Goal: Transaction & Acquisition: Subscribe to service/newsletter

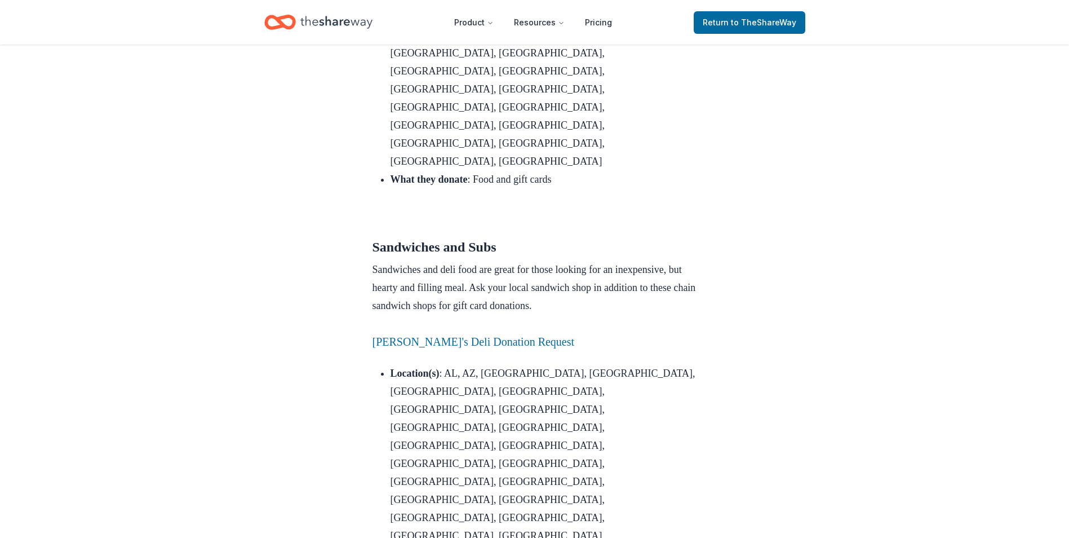
scroll to position [1684, 0]
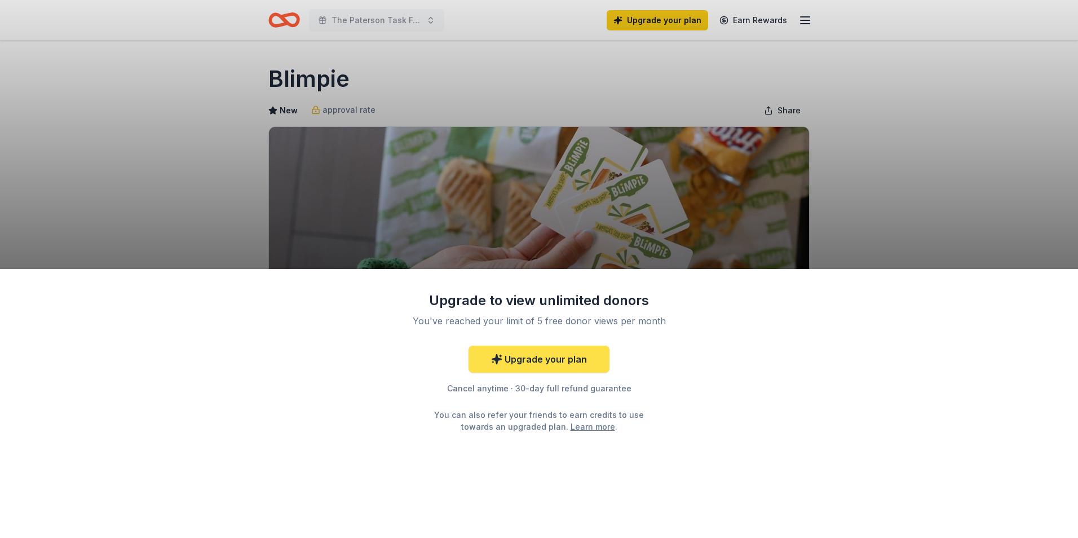
click at [534, 358] on link "Upgrade your plan" at bounding box center [538, 359] width 141 height 27
click at [534, 364] on link "Upgrade your plan" at bounding box center [538, 359] width 141 height 27
click at [661, 16] on div "Upgrade to view unlimited donors You've reached your limit of 5 free donor view…" at bounding box center [539, 269] width 1078 height 538
click at [546, 356] on link "Upgrade your plan" at bounding box center [538, 359] width 141 height 27
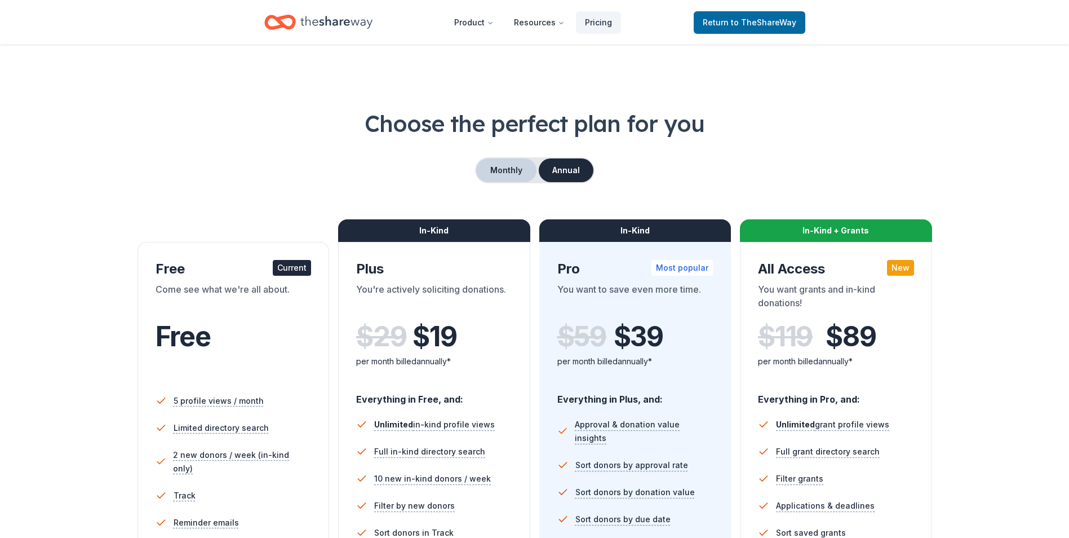
click at [515, 169] on button "Monthly" at bounding box center [506, 170] width 60 height 24
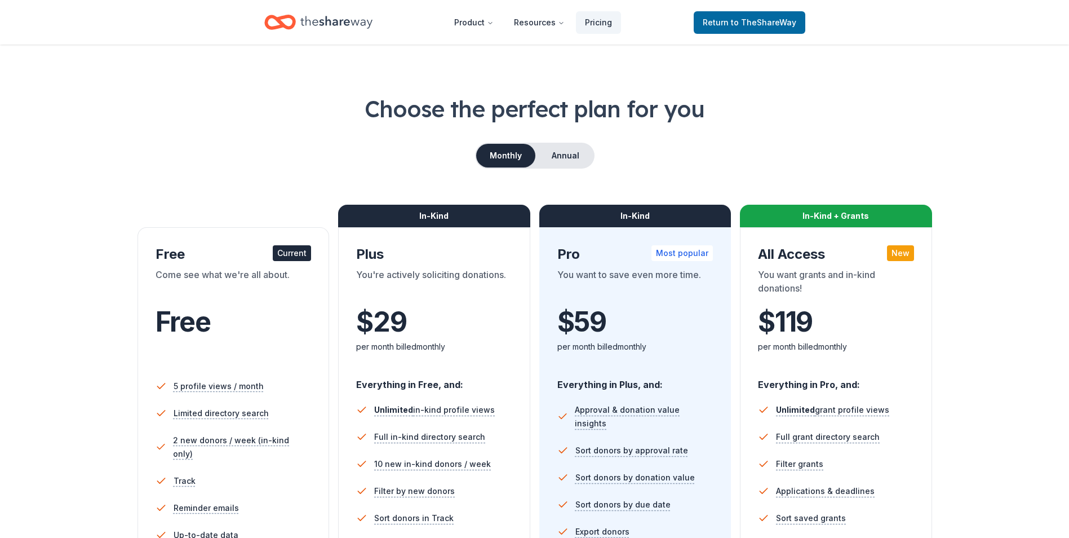
scroll to position [12, 0]
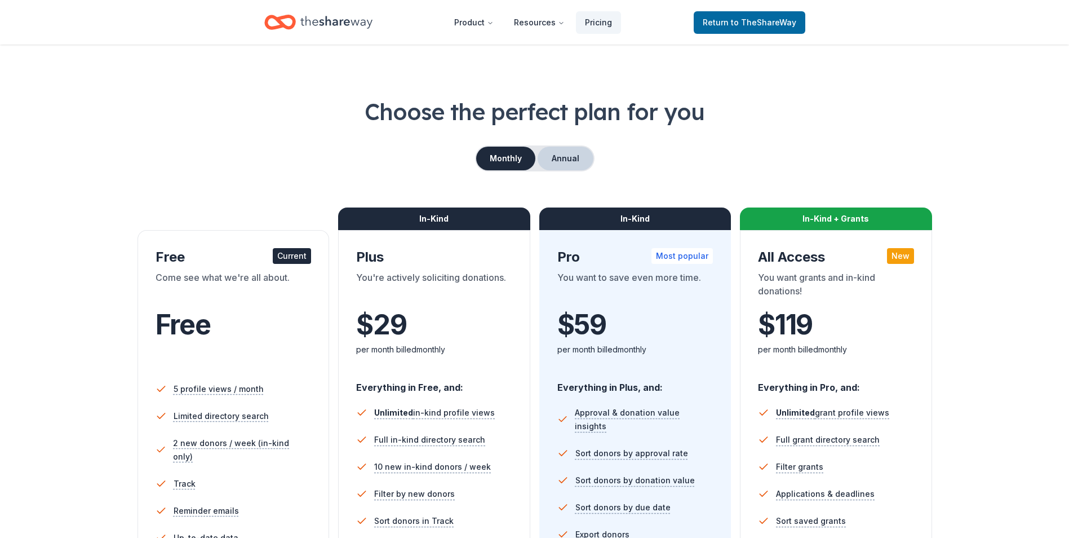
click at [555, 159] on button "Annual" at bounding box center [566, 159] width 56 height 24
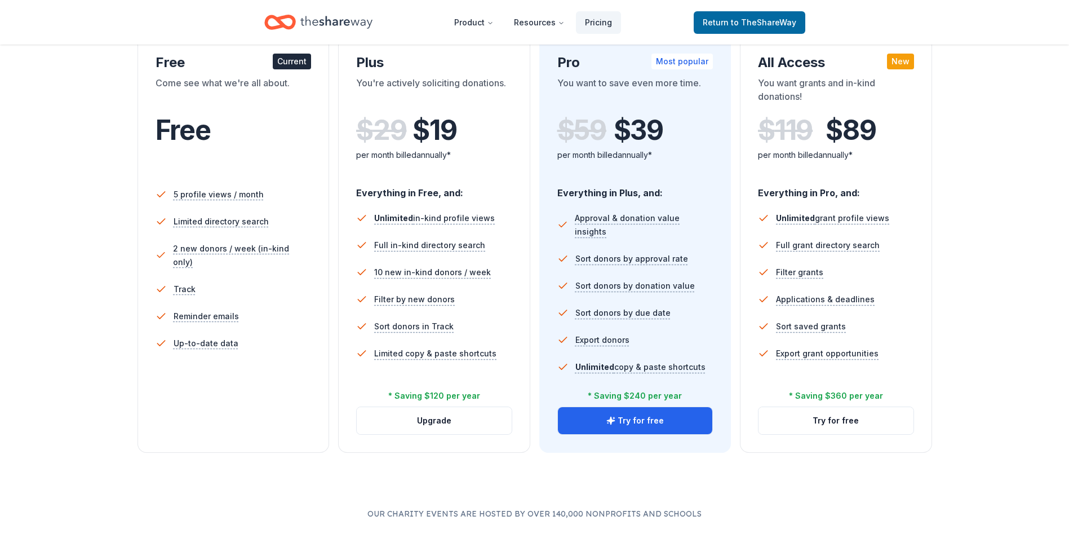
scroll to position [209, 0]
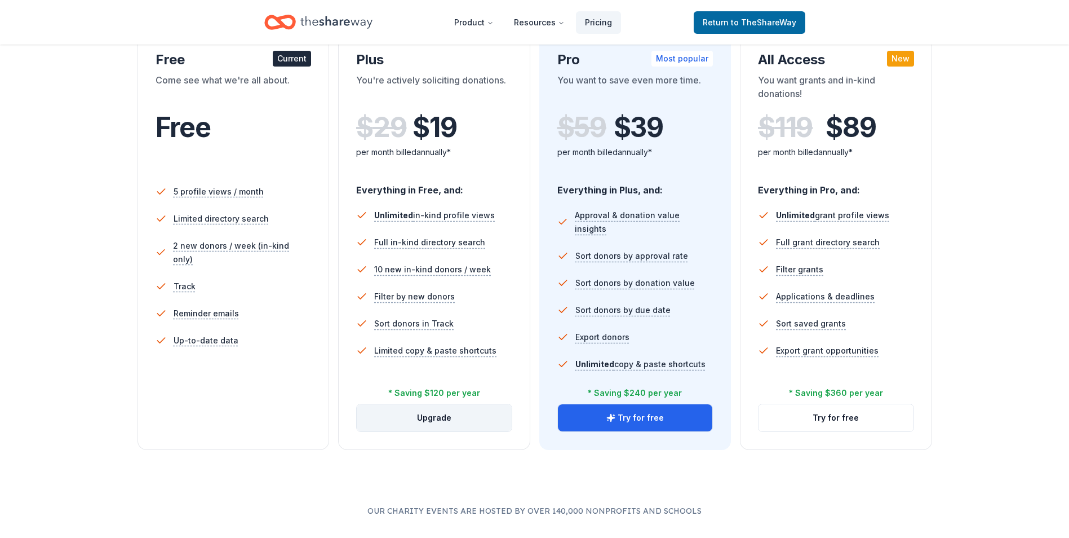
click at [458, 418] on button "Upgrade" at bounding box center [434, 417] width 155 height 27
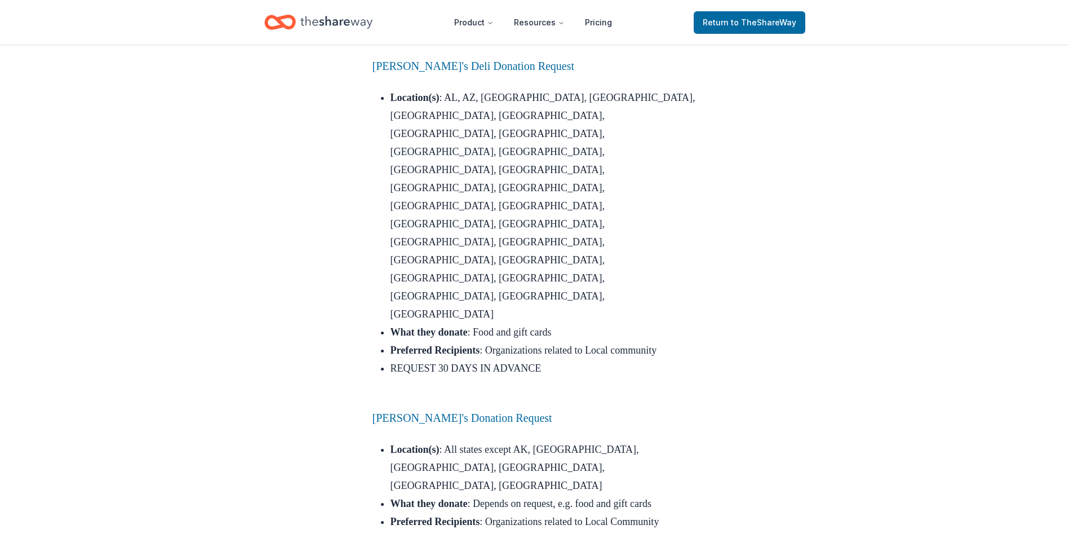
scroll to position [1963, 0]
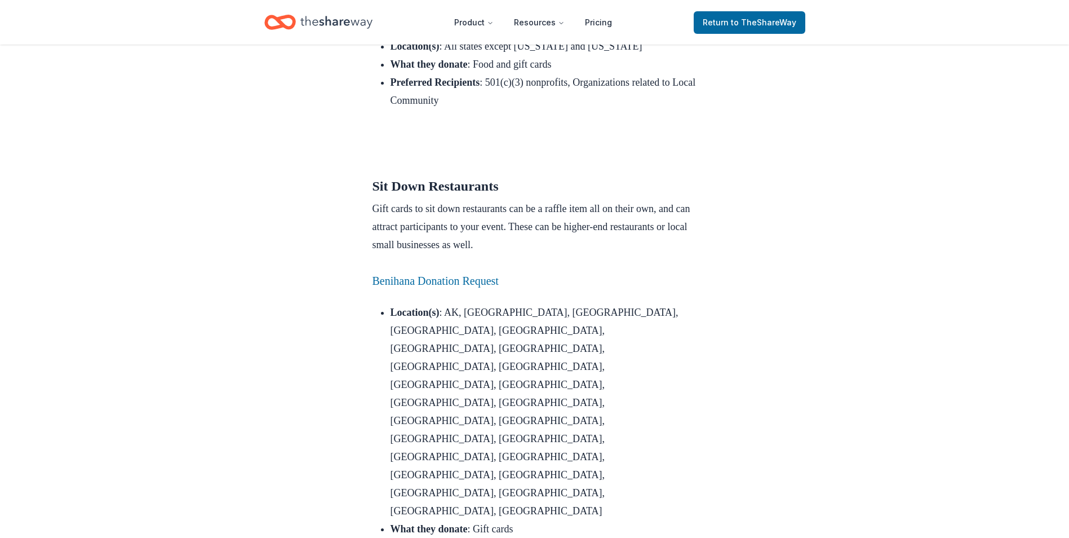
scroll to position [2755, 0]
